Goal: Task Accomplishment & Management: Complete application form

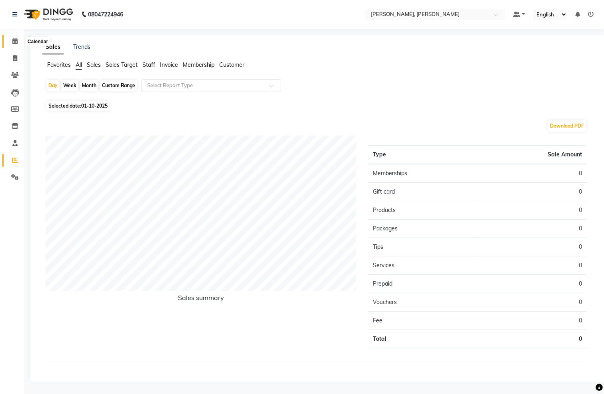
click at [12, 41] on icon at bounding box center [14, 41] width 5 height 6
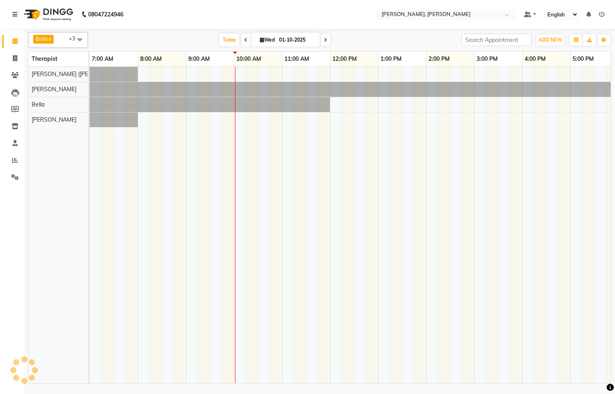
click at [324, 40] on icon at bounding box center [325, 40] width 3 height 5
type input "02-10-2025"
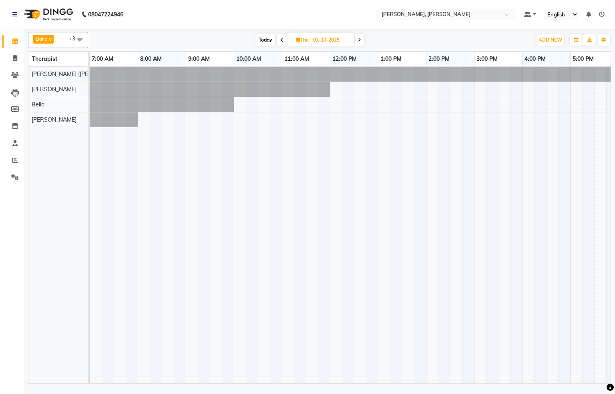
click at [90, 106] on div at bounding box center [90, 104] width 0 height 15
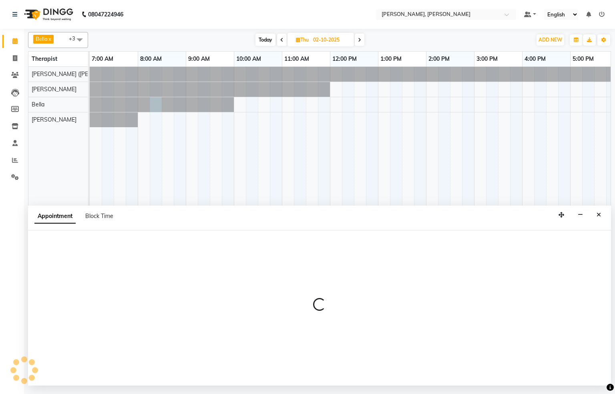
select select "66488"
select select "495"
select select "tentative"
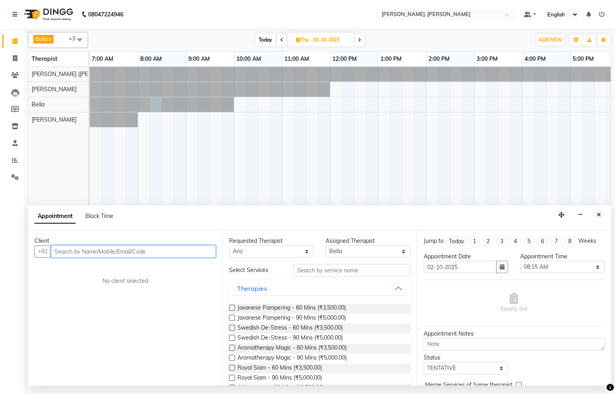
click at [112, 252] on input "text" at bounding box center [133, 251] width 165 height 12
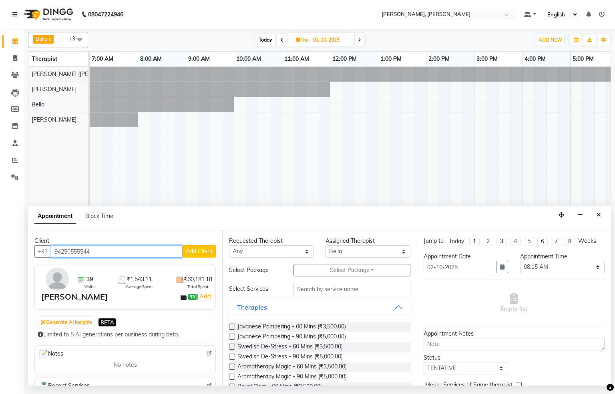
type input "94250555544"
click at [186, 252] on span "Add Client" at bounding box center [199, 251] width 27 height 7
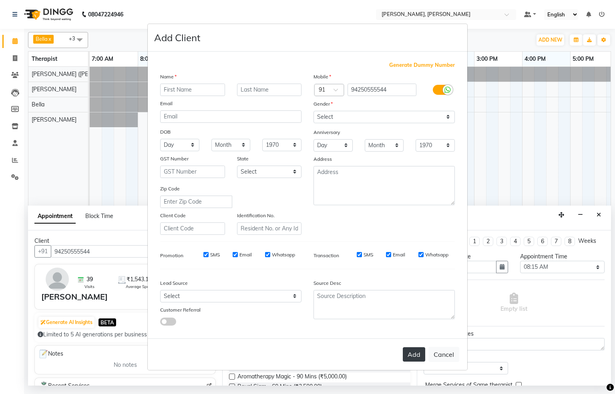
click at [415, 352] on button "Add" at bounding box center [413, 354] width 22 height 14
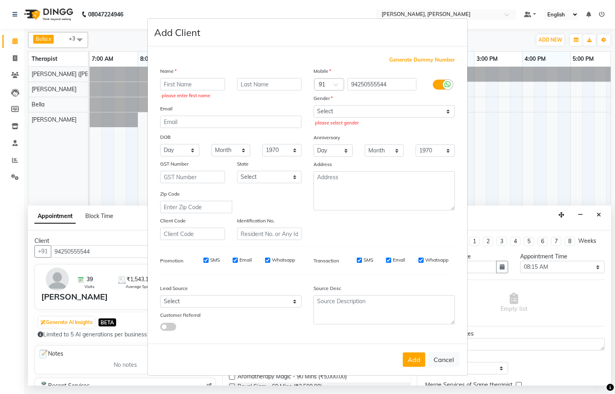
click at [400, 105] on div "Gender" at bounding box center [383, 99] width 153 height 11
click at [396, 111] on select "Select [DEMOGRAPHIC_DATA] [DEMOGRAPHIC_DATA] Other Prefer Not To Say" at bounding box center [383, 111] width 141 height 12
select select "[DEMOGRAPHIC_DATA]"
click at [313, 106] on select "Select [DEMOGRAPHIC_DATA] [DEMOGRAPHIC_DATA] Other Prefer Not To Say" at bounding box center [383, 111] width 141 height 12
click at [407, 353] on button "Add" at bounding box center [413, 359] width 22 height 14
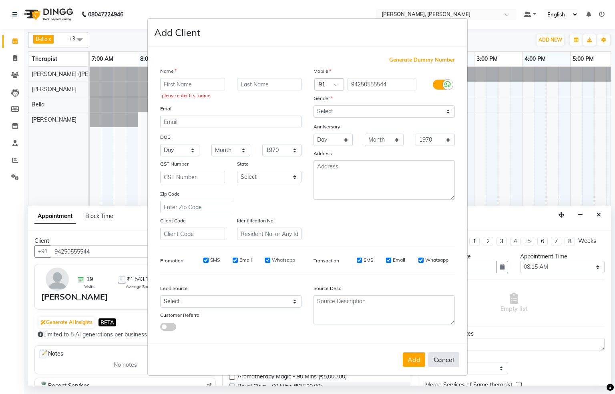
click at [438, 359] on button "Cancel" at bounding box center [443, 359] width 31 height 15
select select
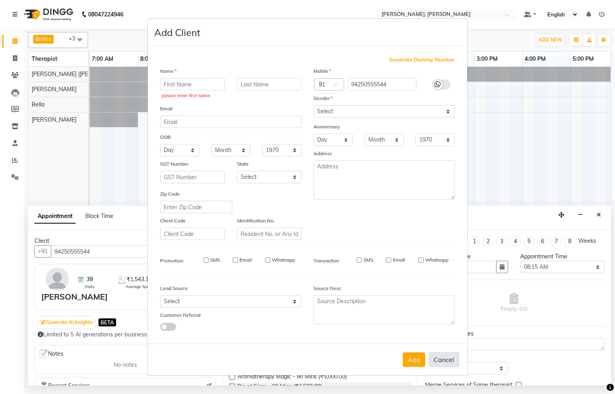
select select
checkbox input "false"
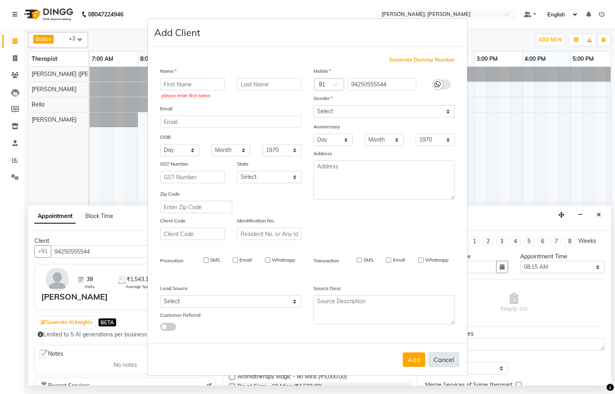
checkbox input "false"
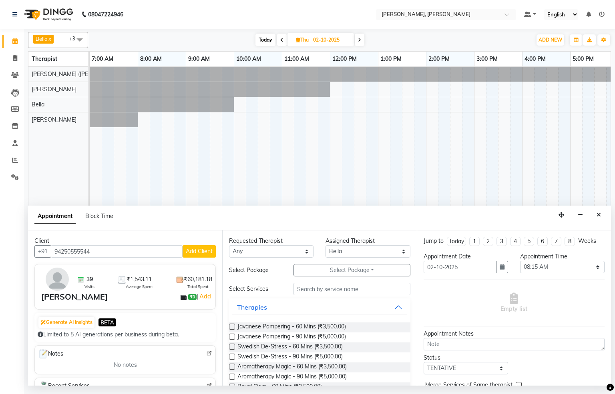
click at [233, 326] on label at bounding box center [232, 327] width 6 height 6
click at [233, 326] on input "checkbox" at bounding box center [231, 327] width 5 height 5
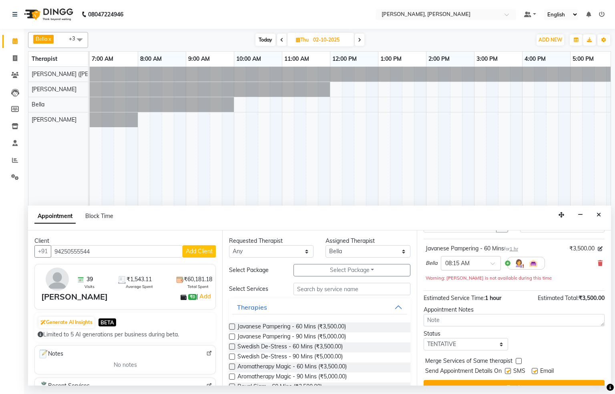
scroll to position [60, 0]
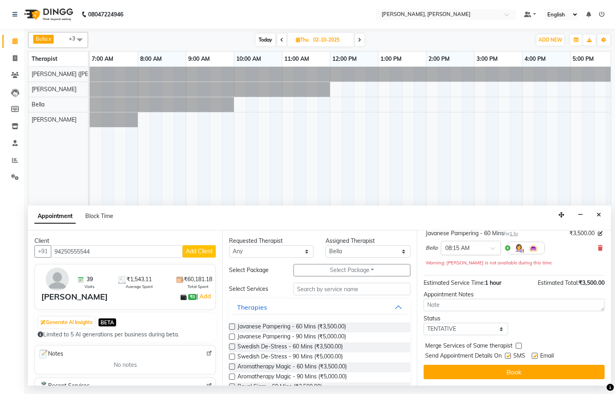
click at [473, 251] on input "text" at bounding box center [462, 247] width 35 height 8
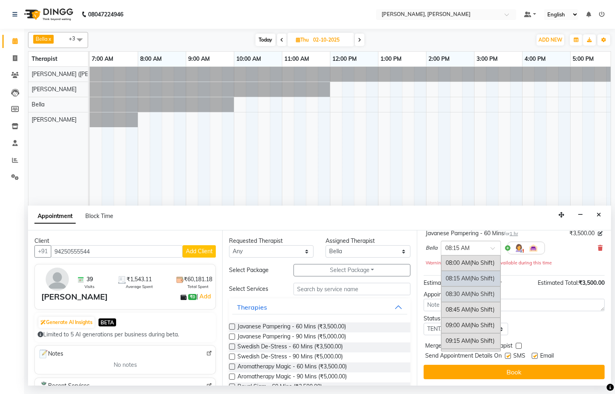
click at [463, 301] on div "08:30 AM (No Shift)" at bounding box center [470, 294] width 59 height 16
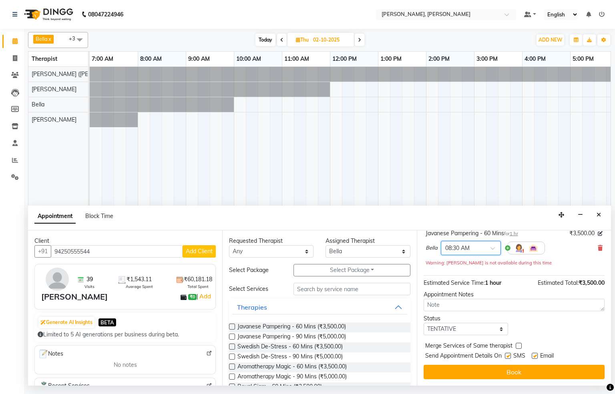
scroll to position [65, 0]
click at [232, 327] on label at bounding box center [232, 327] width 6 height 6
click at [232, 327] on input "checkbox" at bounding box center [231, 327] width 5 height 5
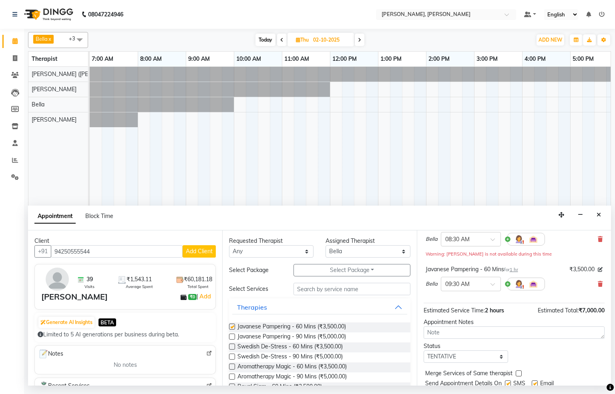
checkbox input "false"
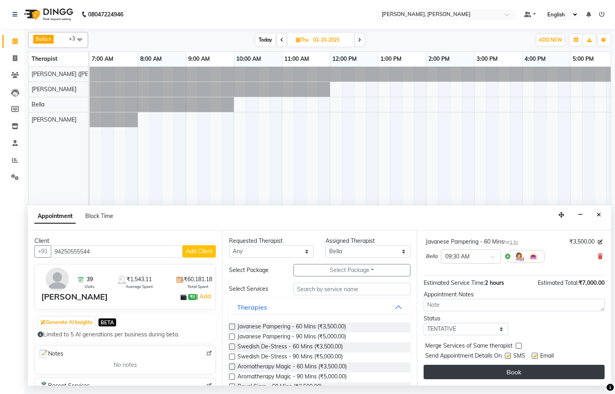
click at [511, 377] on button "Book" at bounding box center [513, 372] width 181 height 14
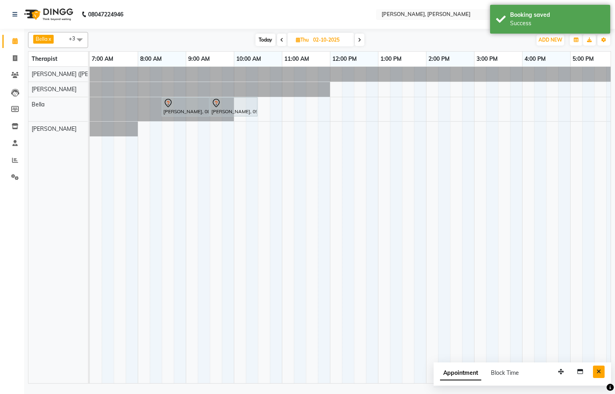
click at [597, 373] on icon "Close" at bounding box center [598, 372] width 4 height 6
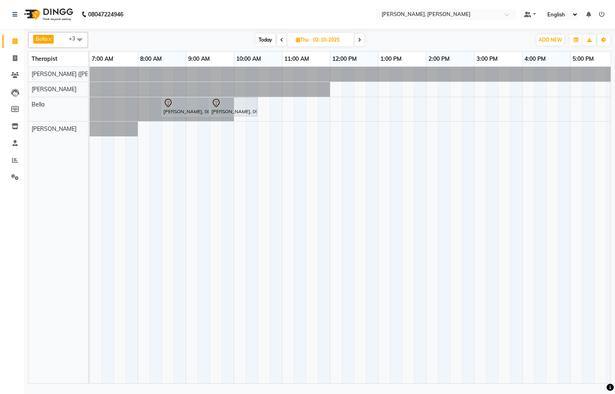
click at [600, 15] on icon at bounding box center [602, 15] width 6 height 6
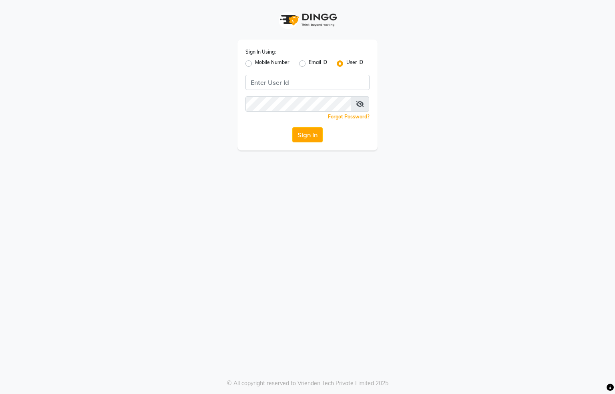
click at [243, 60] on div "Sign In Using: Mobile Number Email ID User ID Remember me Forgot Password? Sign…" at bounding box center [307, 95] width 140 height 111
click at [255, 64] on label "Mobile Number" at bounding box center [272, 64] width 34 height 10
click at [255, 64] on input "Mobile Number" at bounding box center [257, 61] width 5 height 5
radio input "true"
radio input "false"
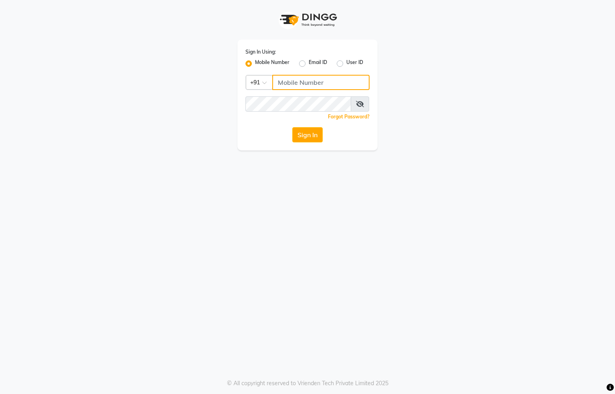
click at [286, 75] on input "Username" at bounding box center [320, 82] width 97 height 15
click at [318, 135] on button "Sign In" at bounding box center [307, 134] width 30 height 15
click at [359, 104] on icon at bounding box center [360, 104] width 8 height 6
drag, startPoint x: 287, startPoint y: 80, endPoint x: 290, endPoint y: 88, distance: 7.6
click at [287, 81] on input "843824428" at bounding box center [320, 82] width 97 height 15
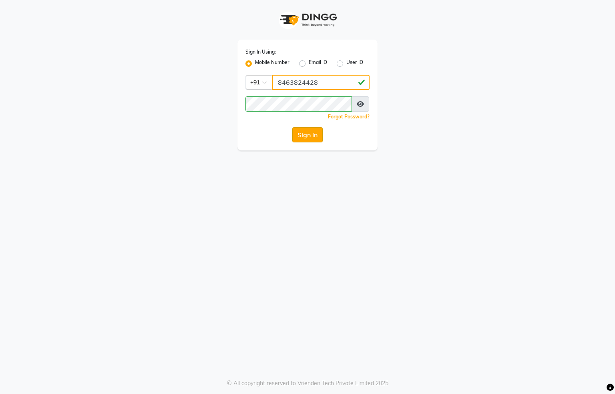
type input "8463824428"
click at [308, 138] on button "Sign In" at bounding box center [307, 134] width 30 height 15
